Goal: Information Seeking & Learning: Learn about a topic

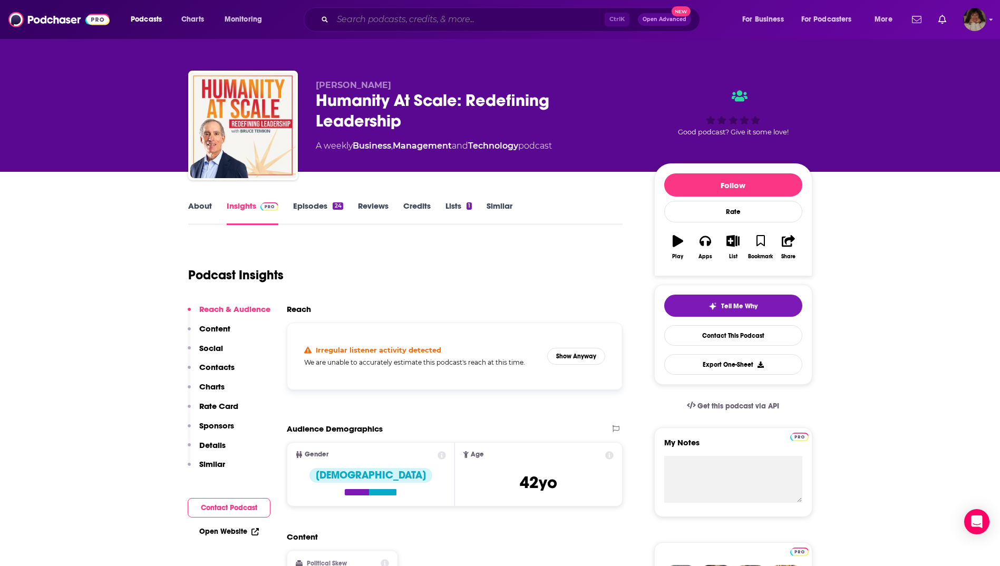
click at [397, 19] on input "Search podcasts, credits, & more..." at bounding box center [469, 19] width 272 height 17
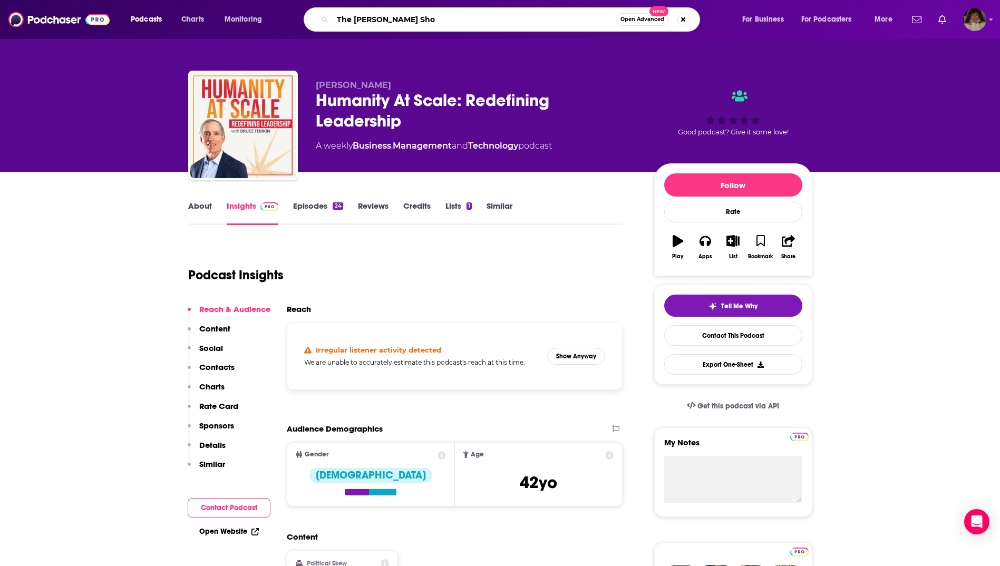
type input "The [PERSON_NAME] Show"
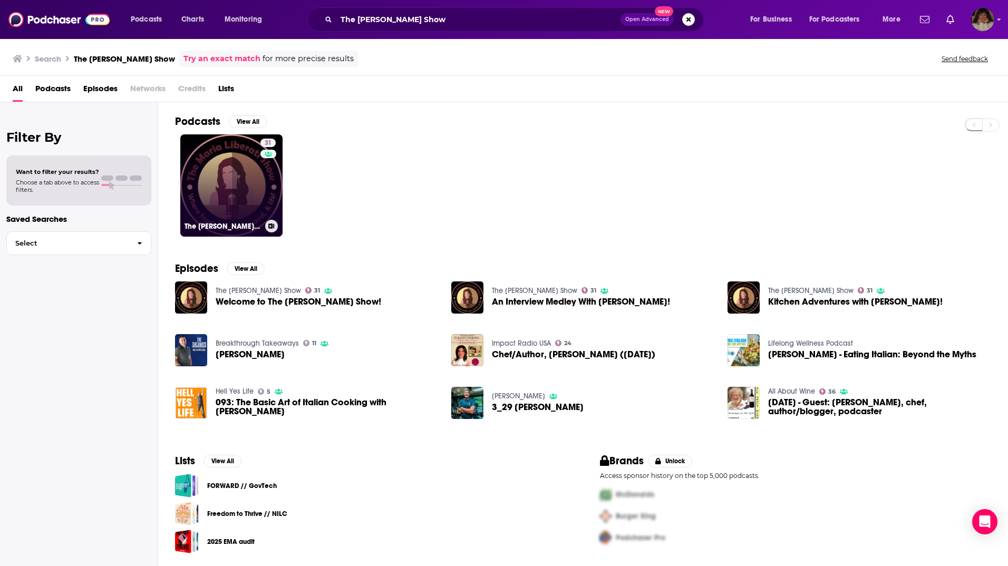
click at [259, 187] on link "31 The [PERSON_NAME] Show" at bounding box center [231, 185] width 102 height 102
